Goal: Information Seeking & Learning: Compare options

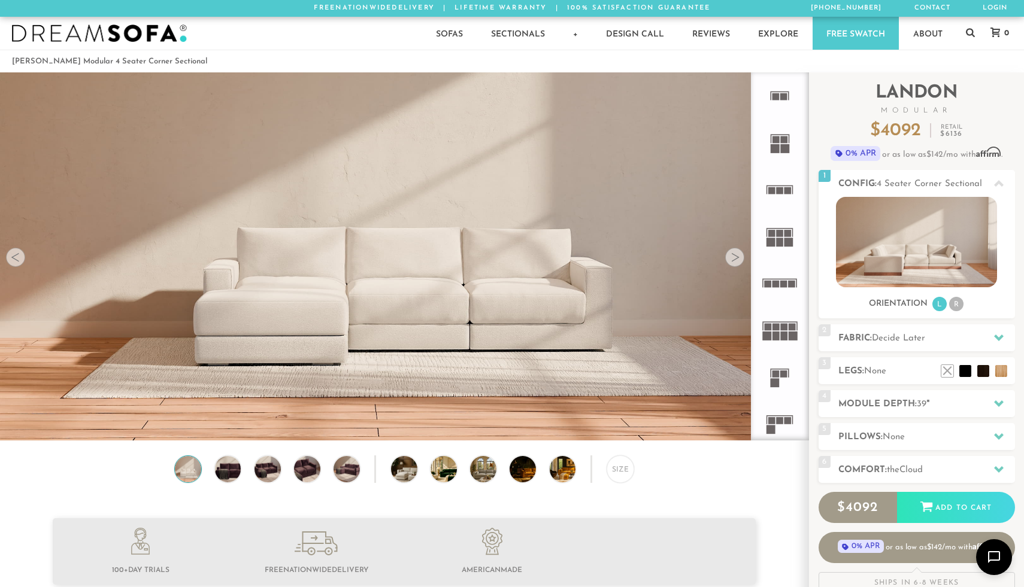
scroll to position [13636, 1024]
click at [402, 469] on img at bounding box center [414, 469] width 47 height 26
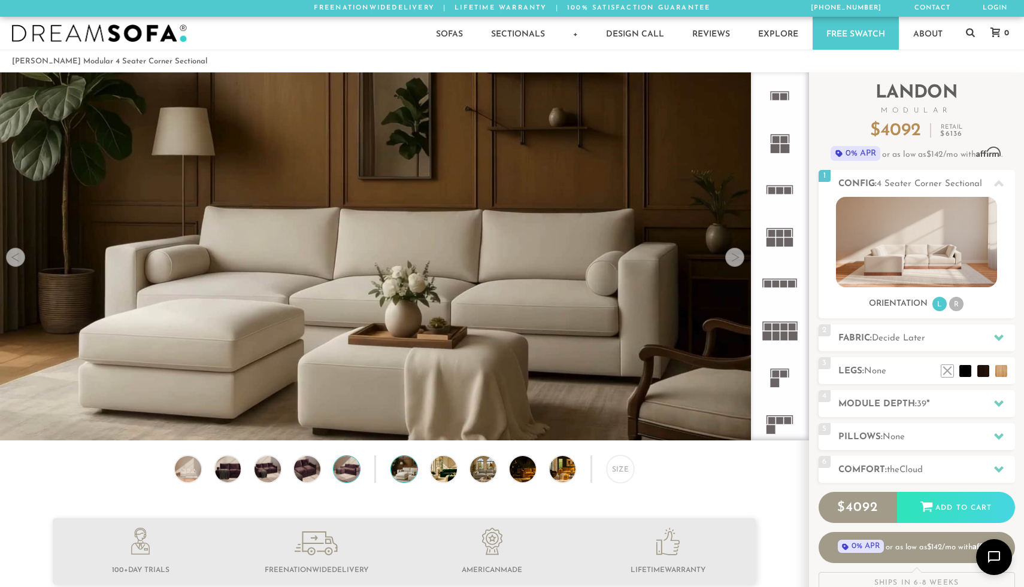
click at [339, 472] on img at bounding box center [347, 469] width 32 height 26
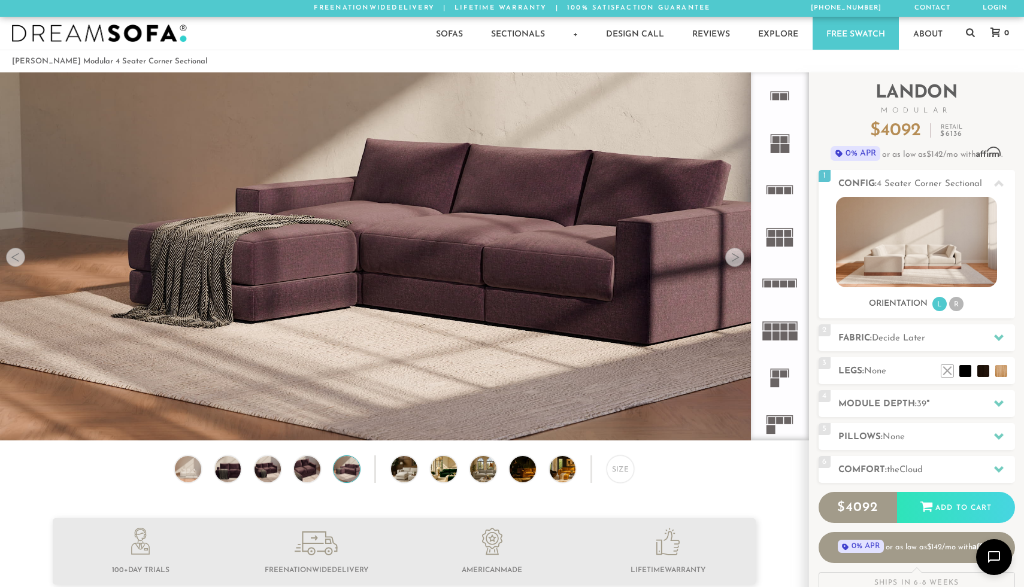
click at [774, 426] on rect at bounding box center [770, 430] width 9 height 9
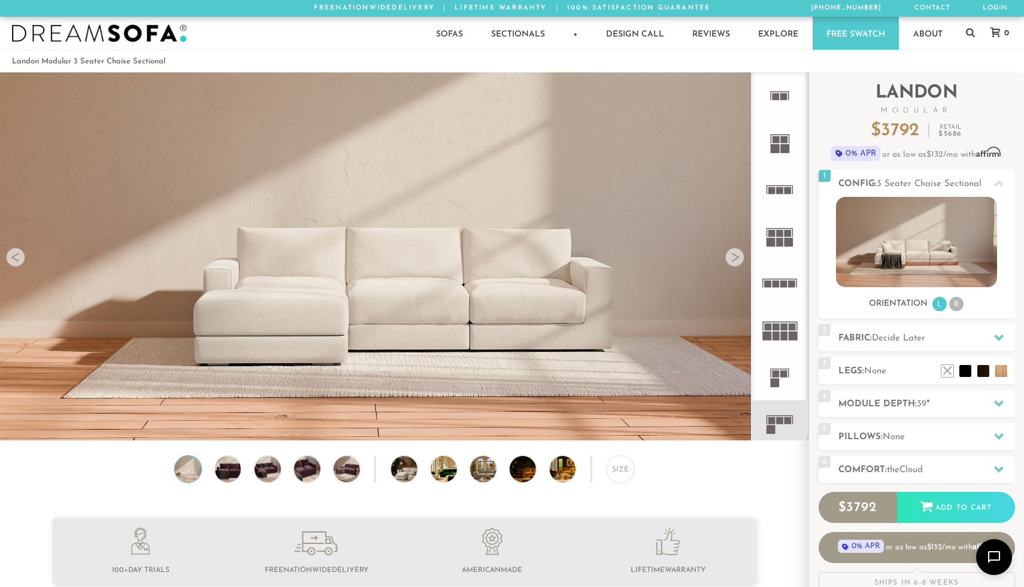
click at [784, 325] on rect at bounding box center [783, 327] width 7 height 7
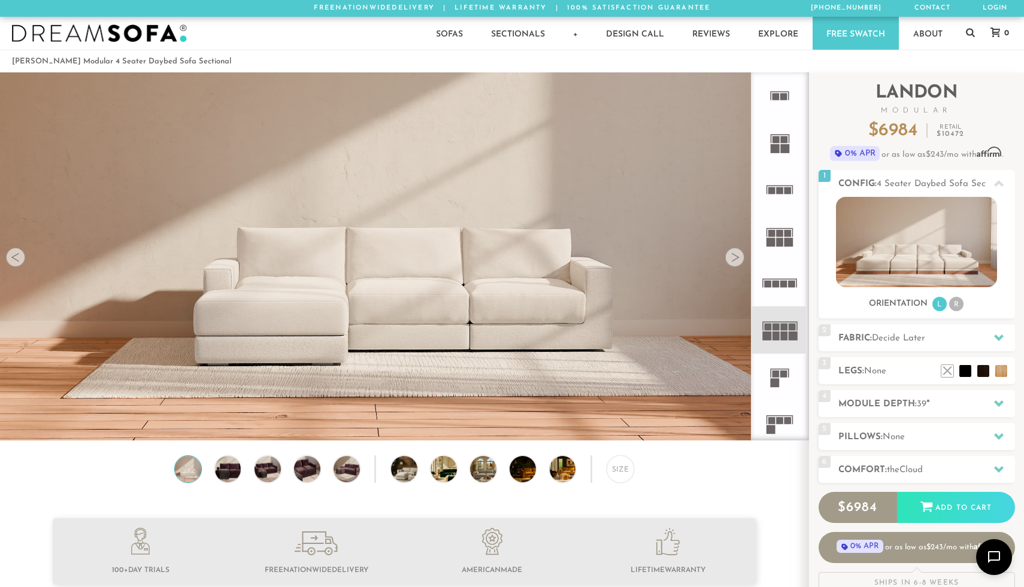
click at [784, 326] on rect at bounding box center [783, 327] width 7 height 7
click at [887, 254] on img at bounding box center [916, 242] width 161 height 90
click at [778, 410] on icon at bounding box center [779, 424] width 47 height 47
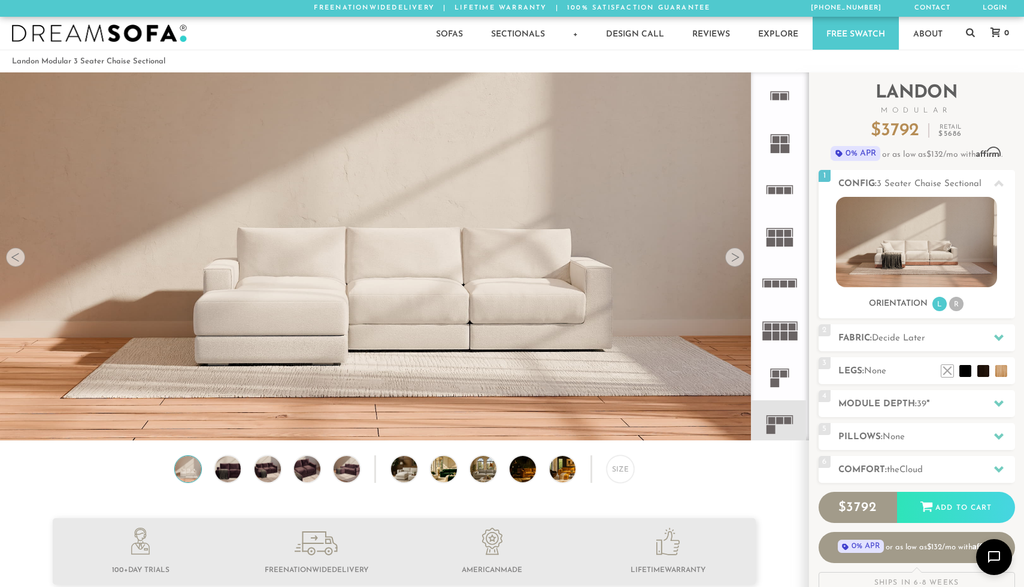
click at [776, 380] on rect at bounding box center [775, 382] width 9 height 9
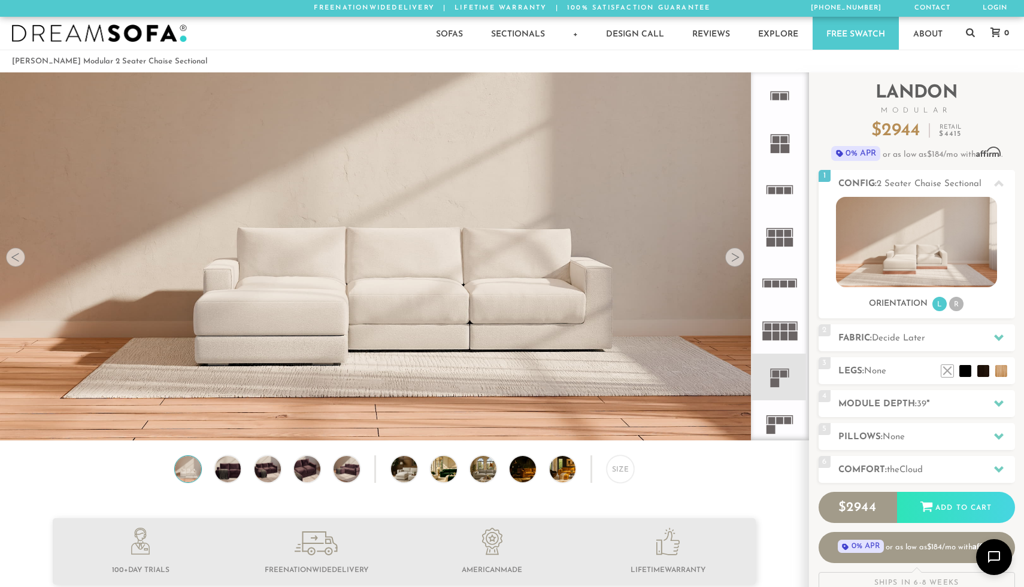
click at [777, 329] on rect at bounding box center [775, 327] width 7 height 7
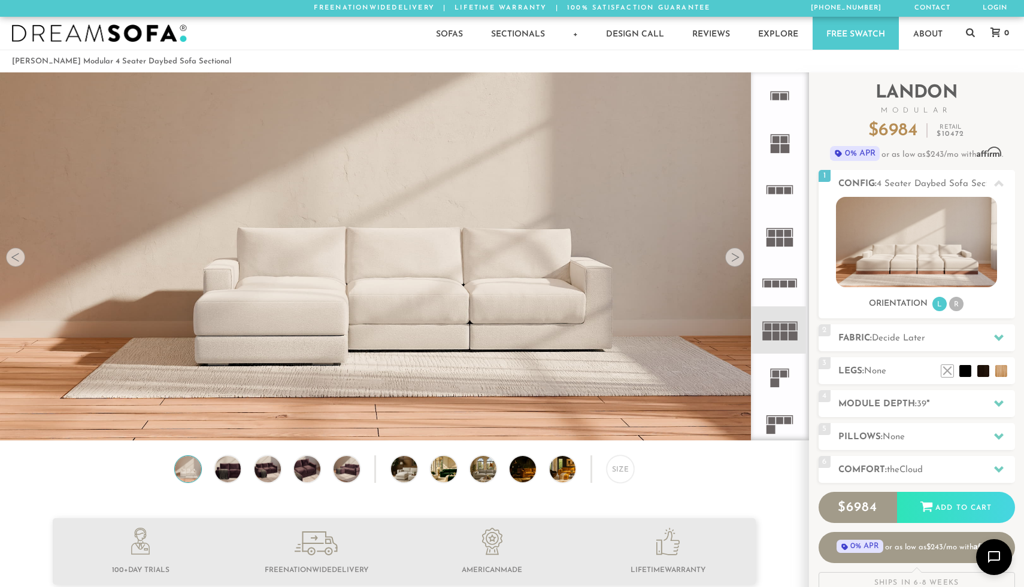
click at [784, 281] on rect at bounding box center [783, 284] width 7 height 7
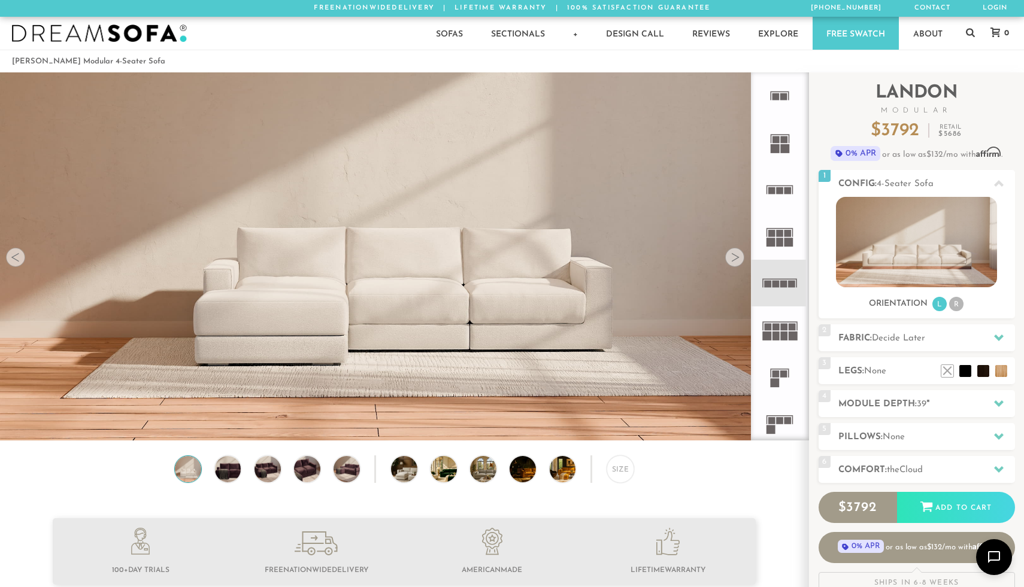
click at [782, 240] on rect at bounding box center [780, 242] width 7 height 9
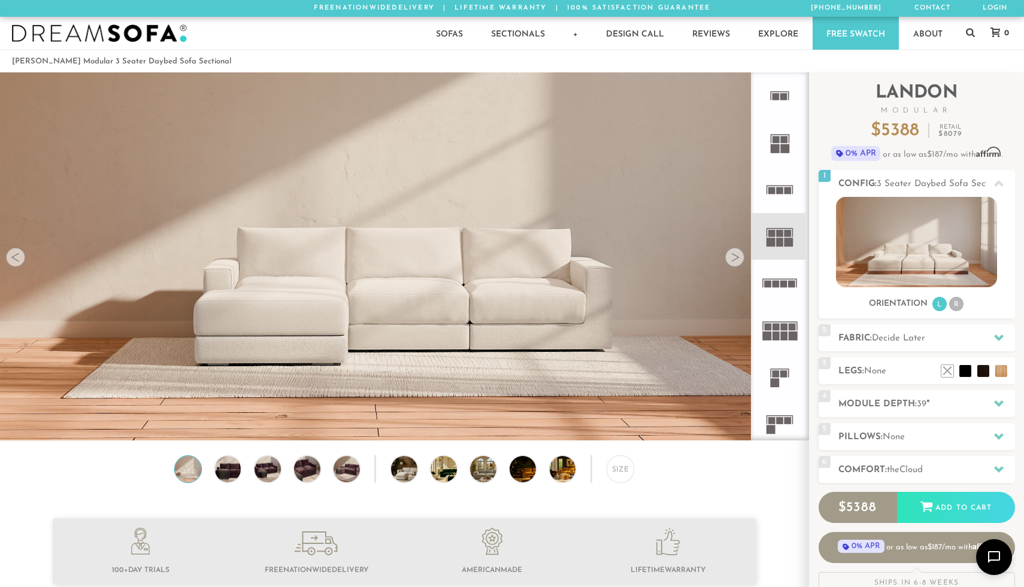
click at [778, 102] on icon at bounding box center [779, 95] width 47 height 47
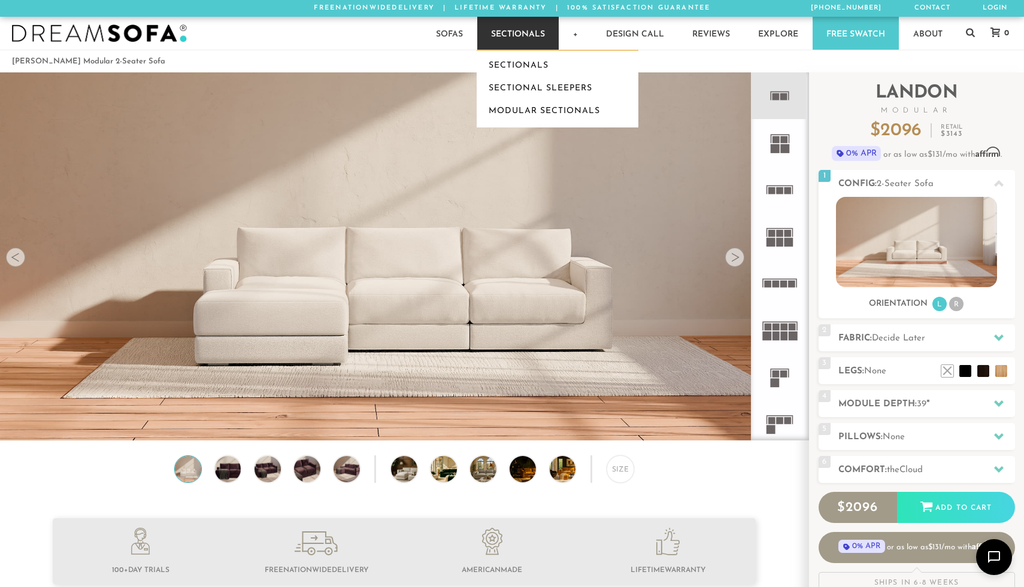
click at [525, 44] on link "Sectionals" at bounding box center [517, 33] width 81 height 33
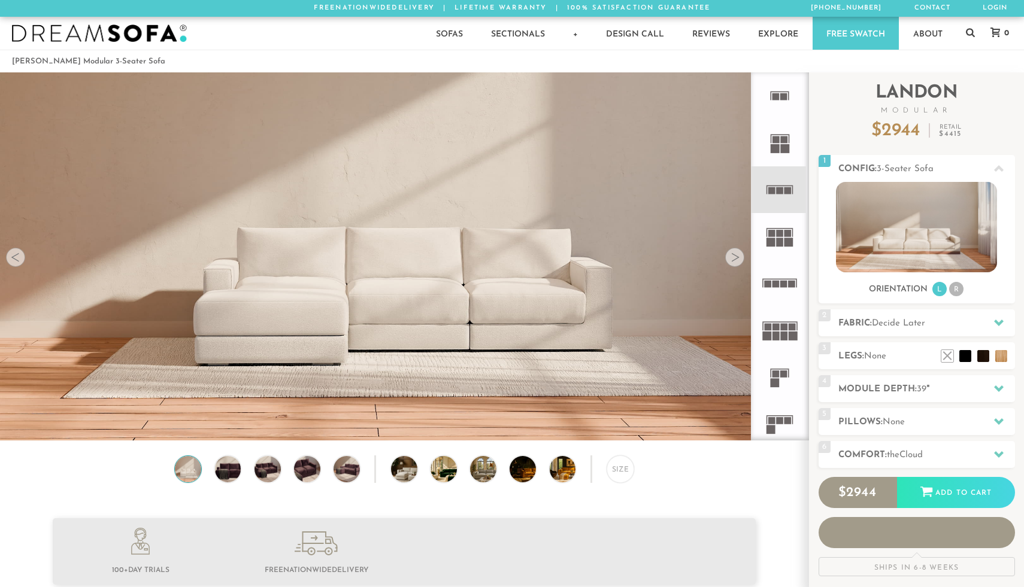
scroll to position [13636, 1024]
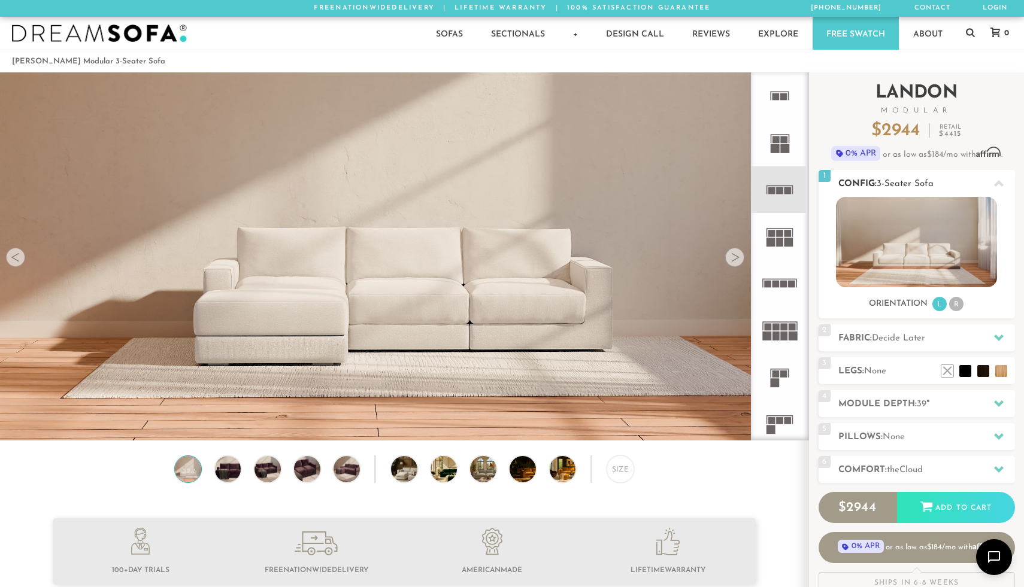
click at [1001, 183] on icon at bounding box center [999, 183] width 10 height 7
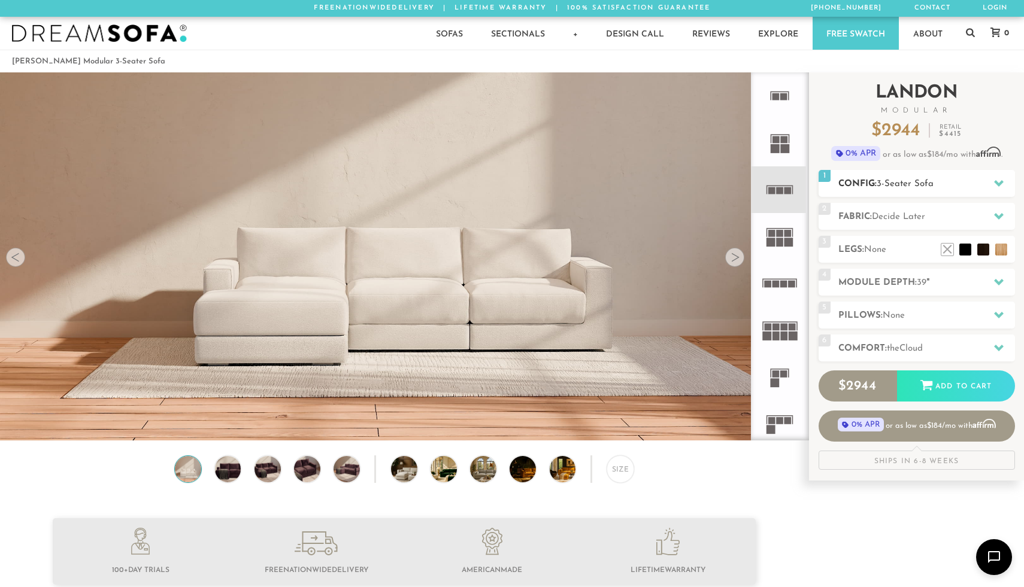
click at [1001, 183] on icon at bounding box center [999, 183] width 10 height 7
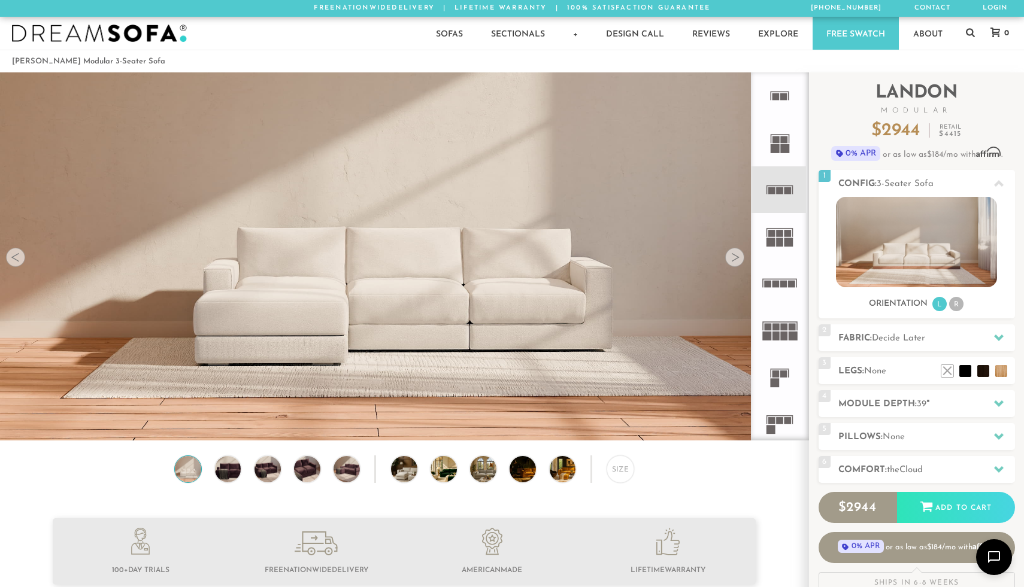
click at [781, 241] on rect at bounding box center [780, 242] width 7 height 9
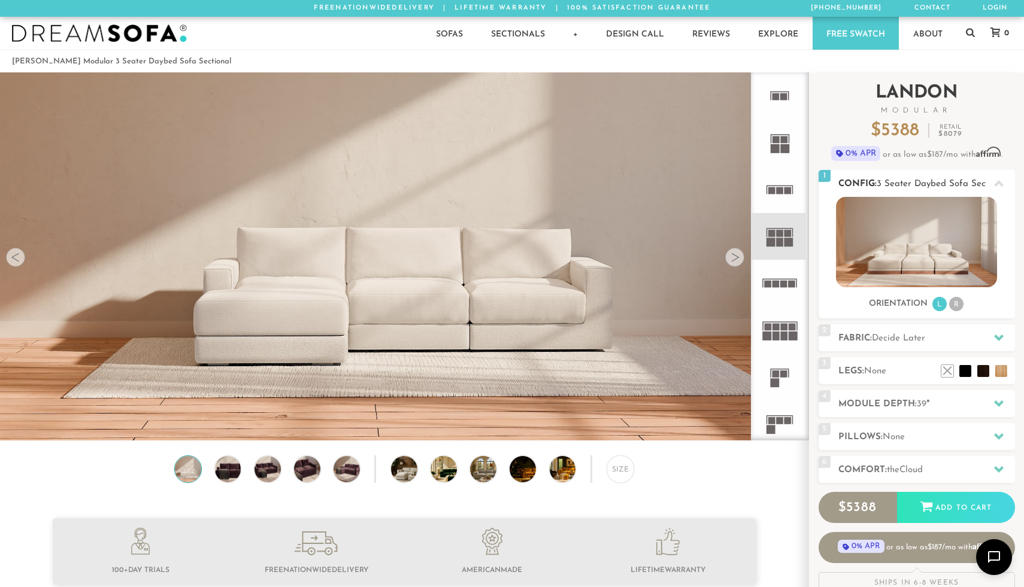
click at [952, 306] on li "R" at bounding box center [956, 304] width 14 height 14
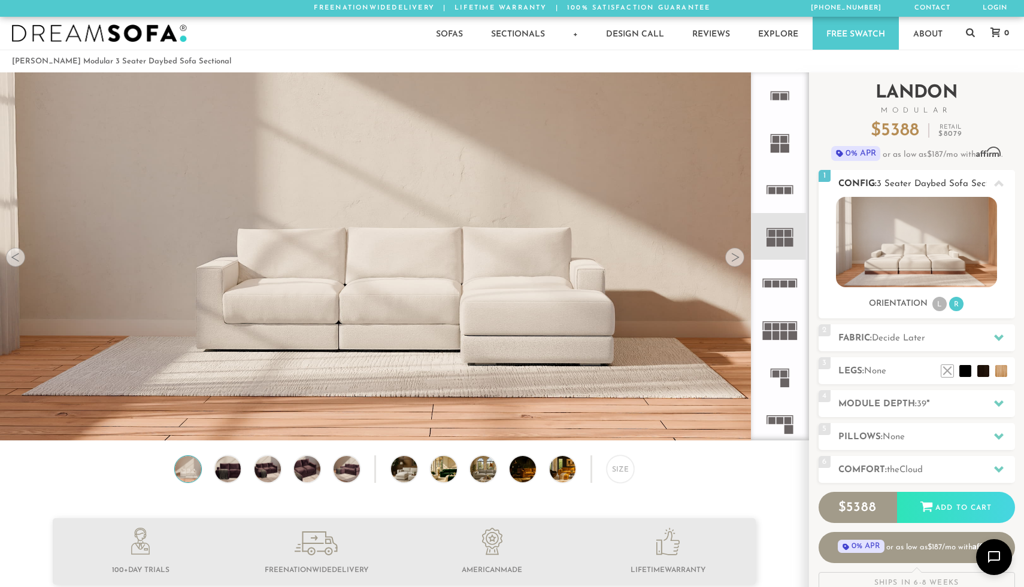
click at [938, 306] on li "L" at bounding box center [939, 304] width 14 height 14
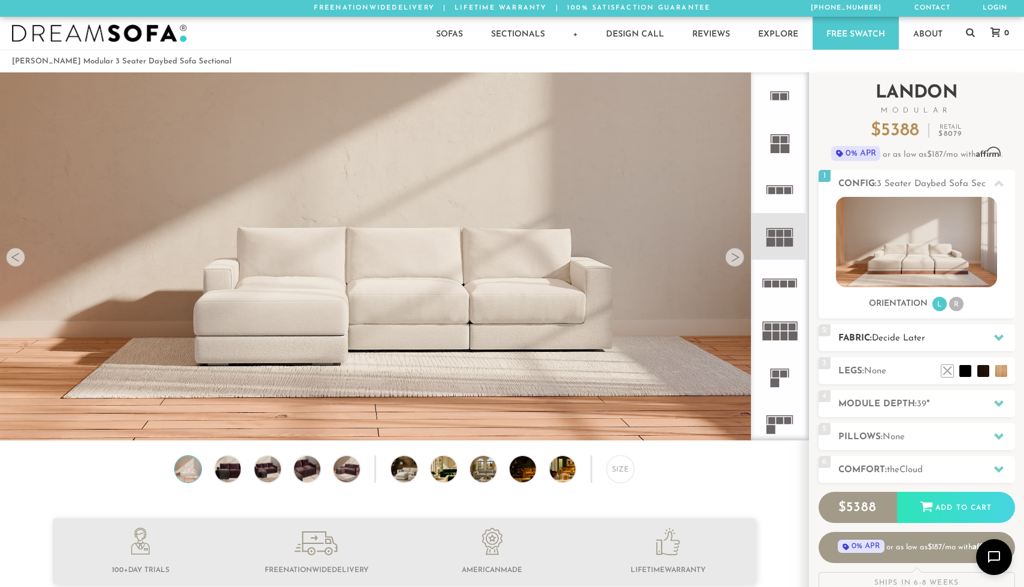
click at [877, 340] on span "Decide Later" at bounding box center [898, 338] width 53 height 9
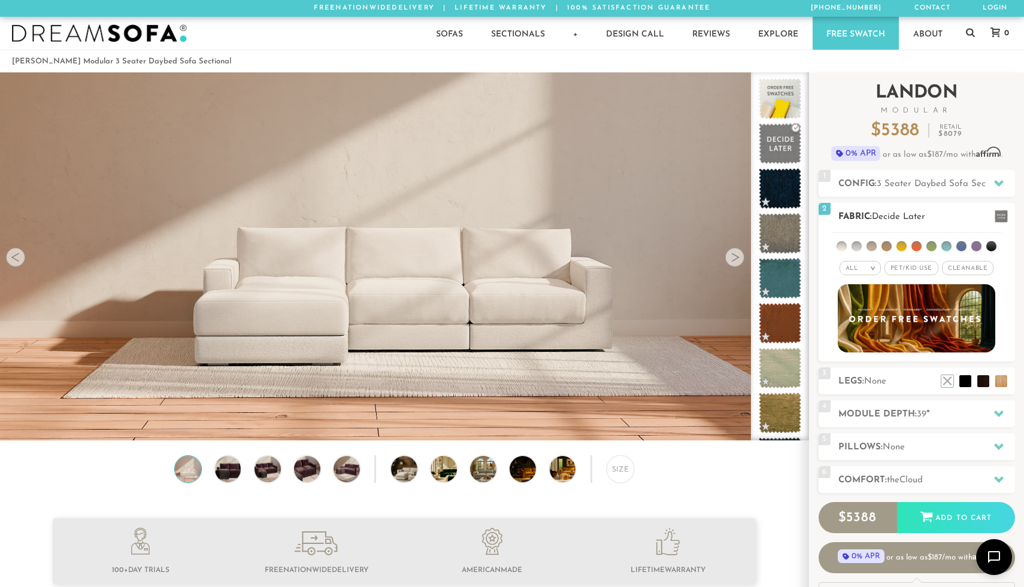
click at [917, 266] on span "Pet/Kid Use x" at bounding box center [911, 268] width 54 height 14
click at [961, 272] on span "Cleanable x" at bounding box center [971, 268] width 51 height 14
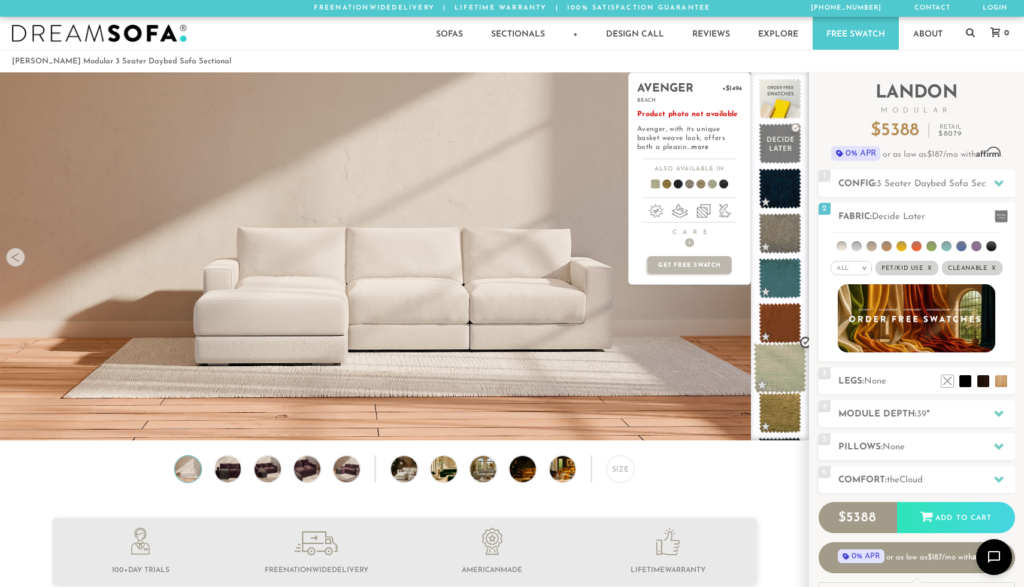
click at [775, 373] on span at bounding box center [779, 368] width 53 height 51
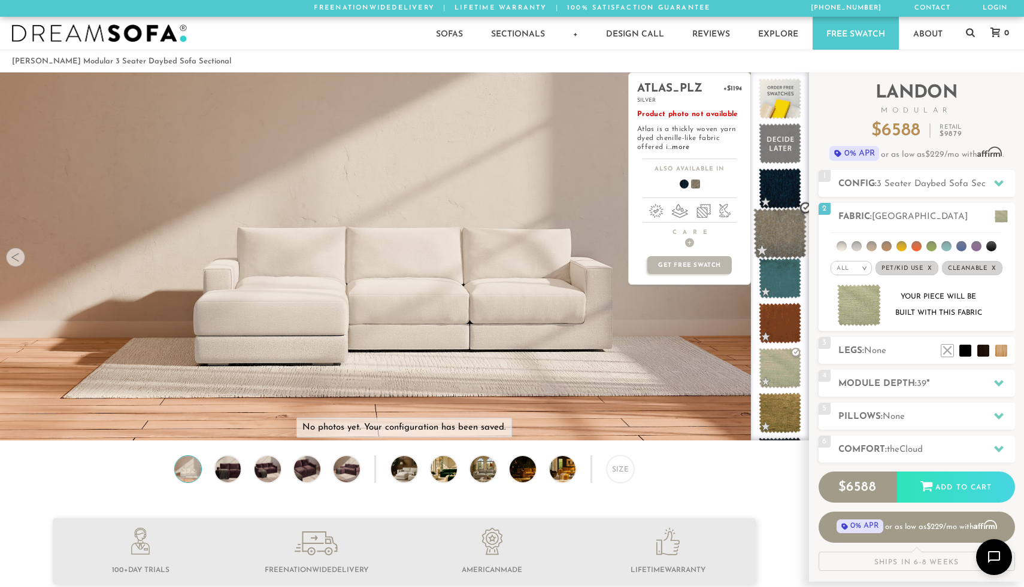
click at [778, 235] on span at bounding box center [779, 233] width 53 height 51
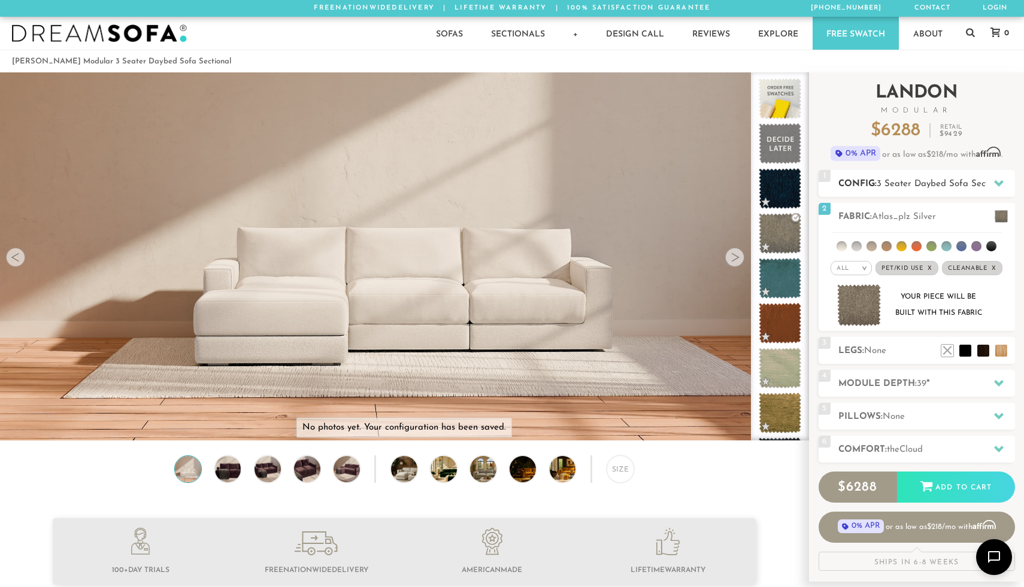
click at [923, 181] on span "3 Seater Daybed Sofa Sectional" at bounding box center [943, 184] width 132 height 9
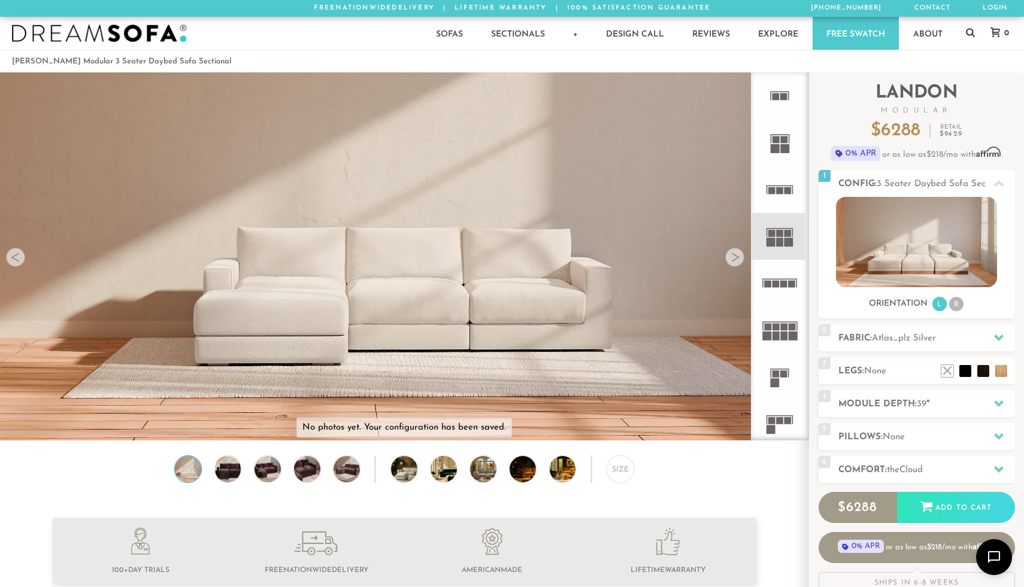
click at [779, 424] on icon at bounding box center [779, 424] width 47 height 47
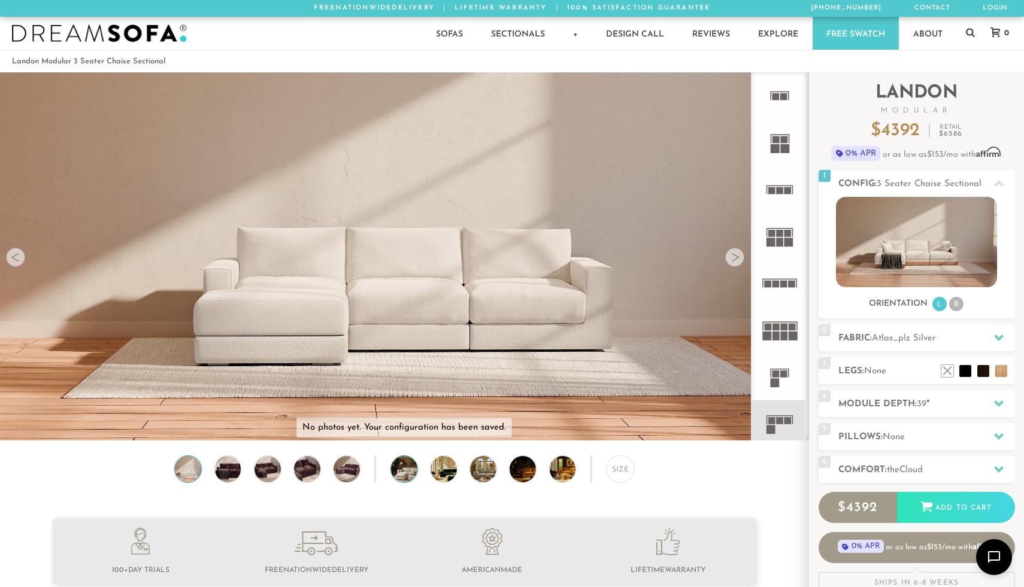
click at [405, 471] on img at bounding box center [414, 469] width 47 height 26
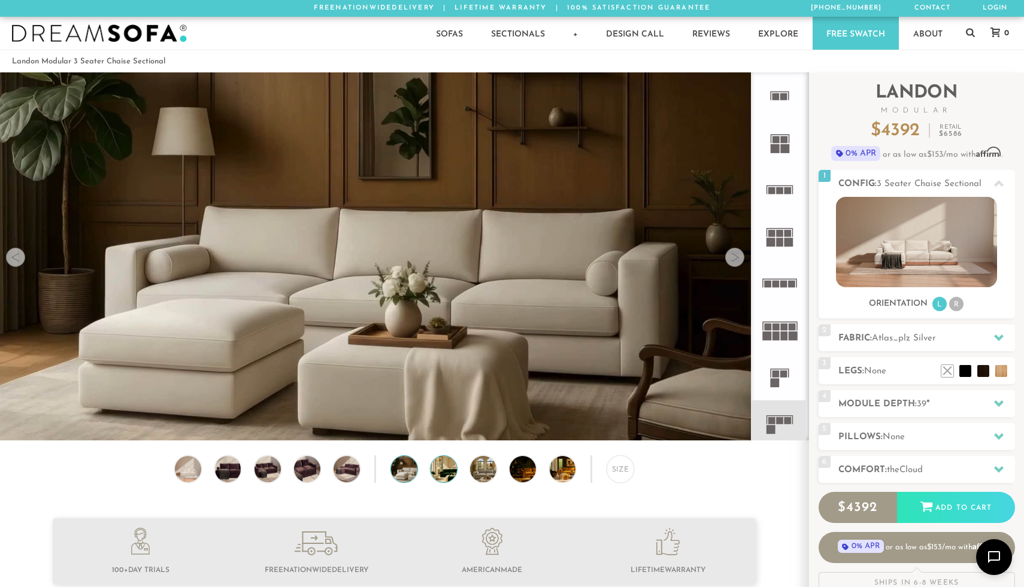
click at [447, 475] on img at bounding box center [454, 469] width 47 height 26
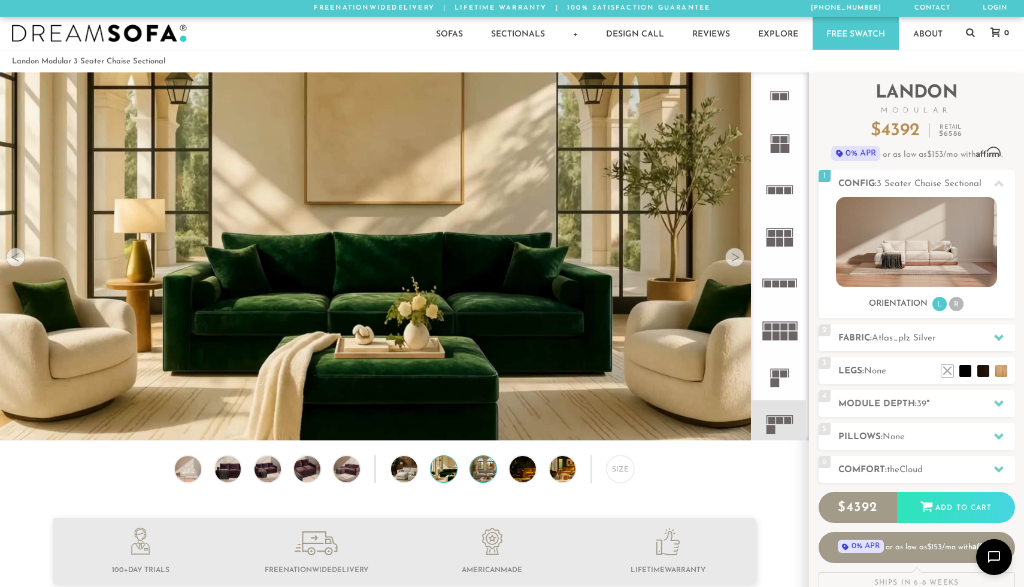
click at [494, 472] on img at bounding box center [493, 469] width 47 height 26
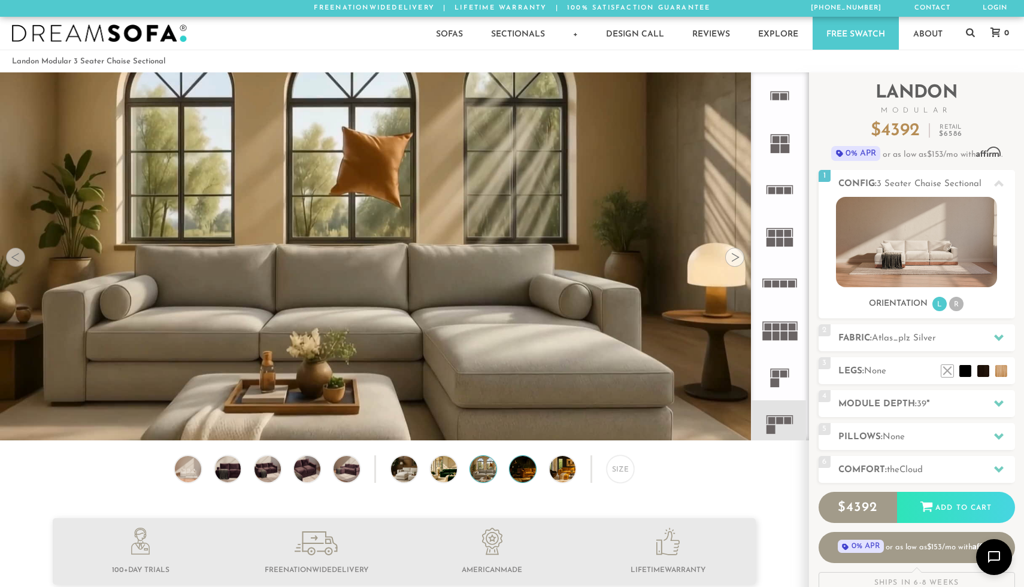
click at [513, 475] on img at bounding box center [533, 469] width 47 height 26
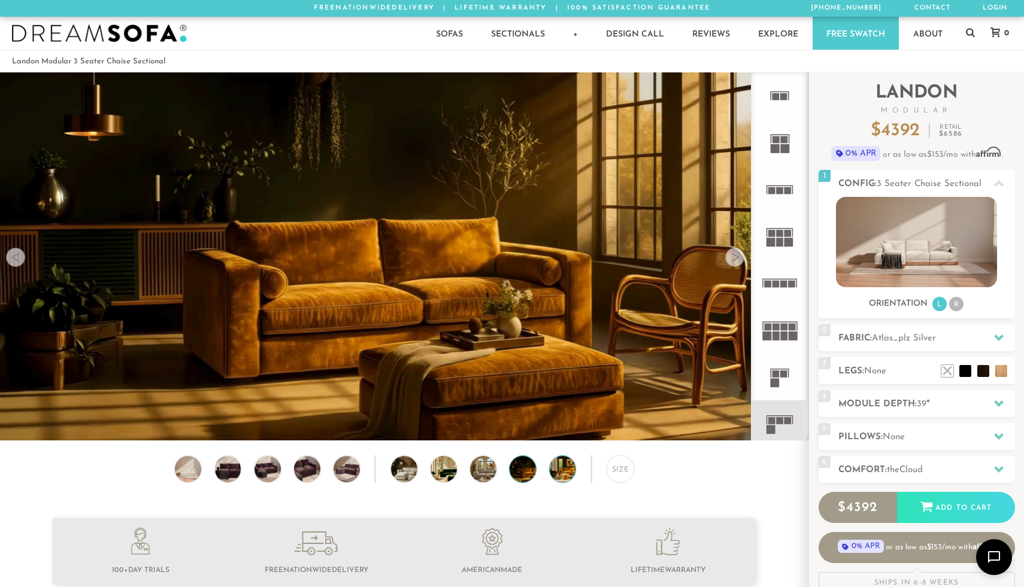
click at [562, 469] on img at bounding box center [573, 469] width 47 height 26
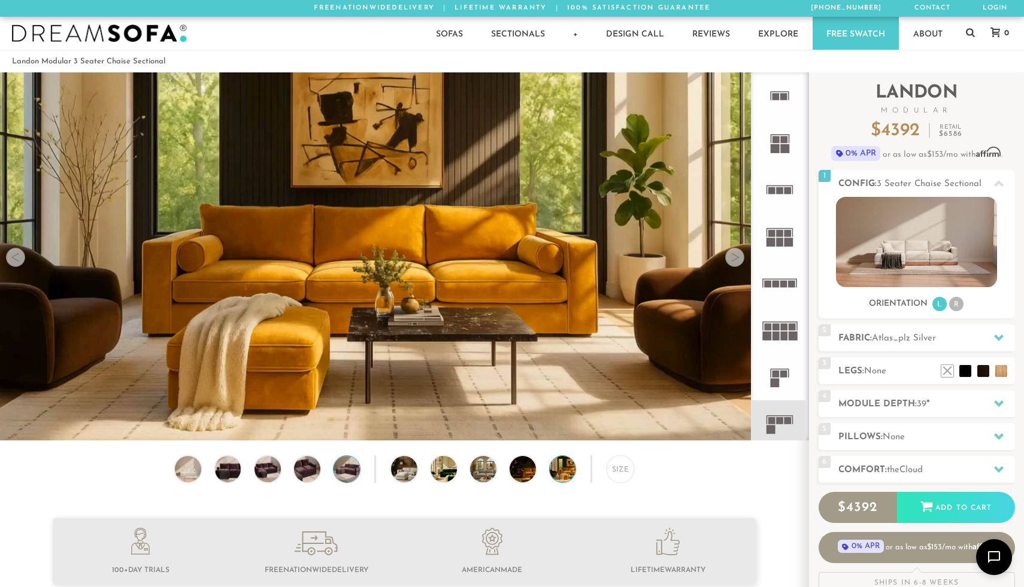
click at [345, 471] on img at bounding box center [347, 469] width 32 height 26
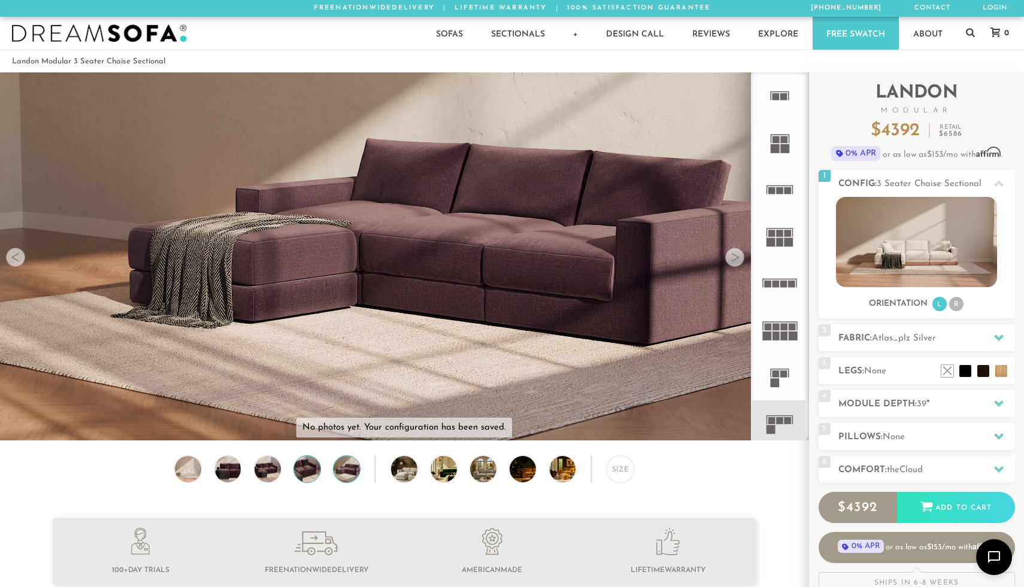
click at [308, 471] on img at bounding box center [307, 469] width 32 height 26
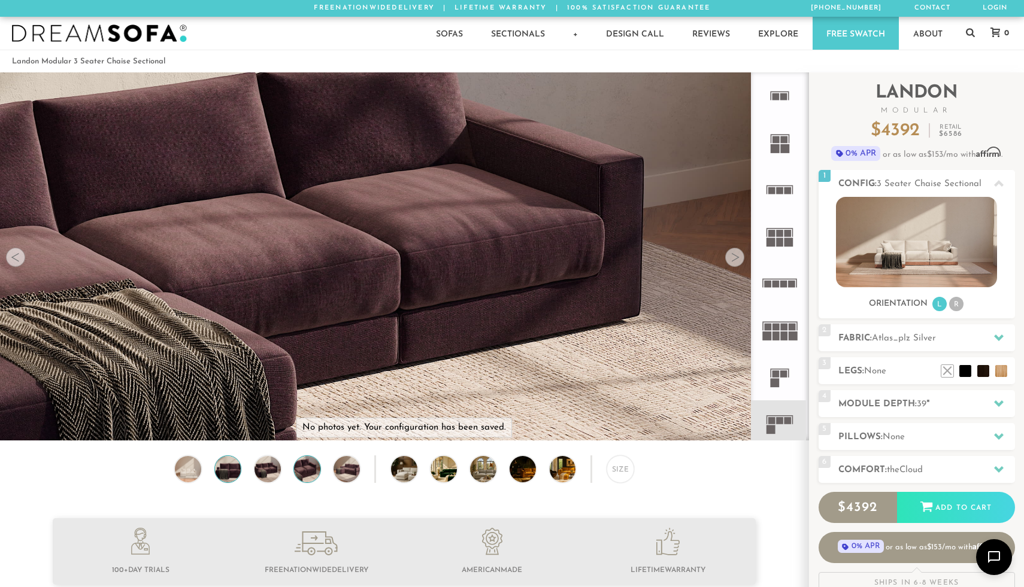
click at [227, 472] on img at bounding box center [228, 469] width 32 height 26
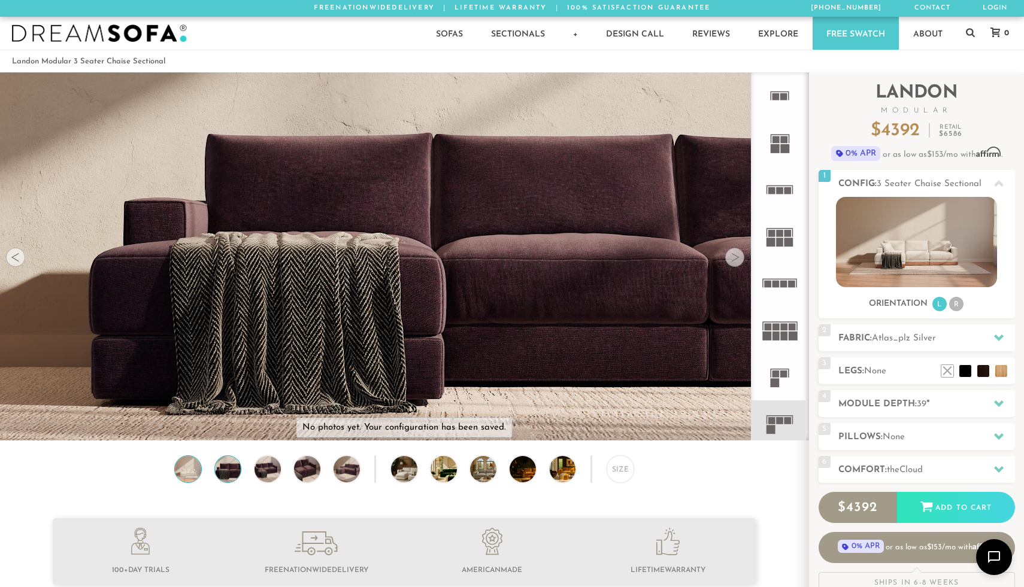
click at [196, 472] on img at bounding box center [188, 469] width 32 height 26
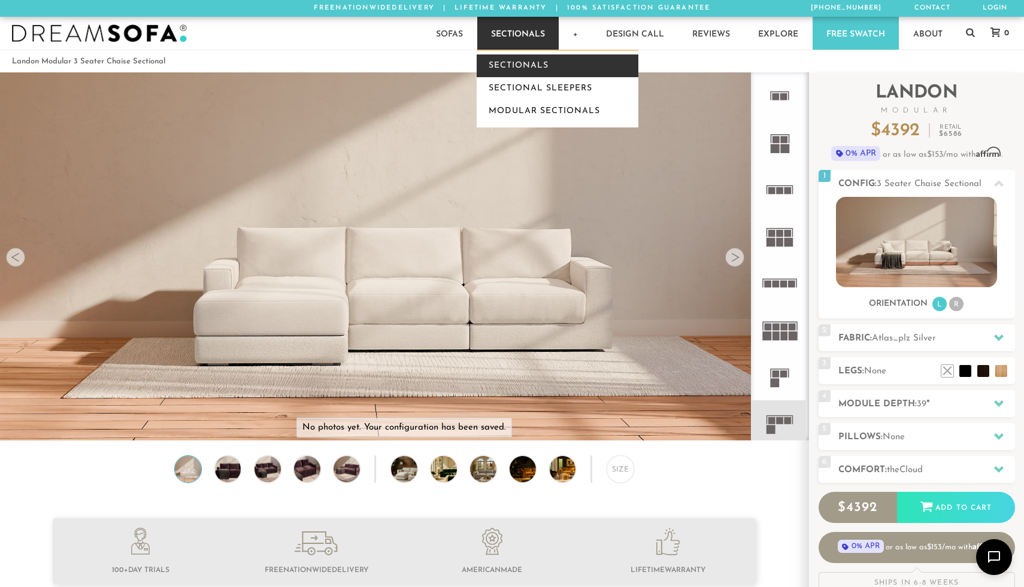
click at [519, 66] on link "Sectionals" at bounding box center [558, 65] width 162 height 23
